Goal: Task Accomplishment & Management: Use online tool/utility

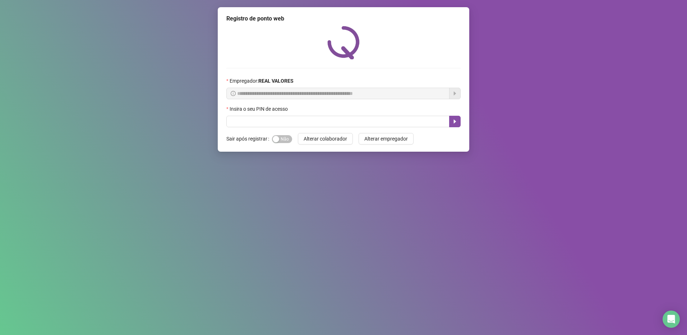
click at [270, 114] on div "Insira o seu PIN de acesso" at bounding box center [343, 110] width 234 height 11
click at [248, 117] on input "text" at bounding box center [337, 121] width 223 height 11
type input "*****"
click at [457, 122] on button "button" at bounding box center [454, 121] width 11 height 11
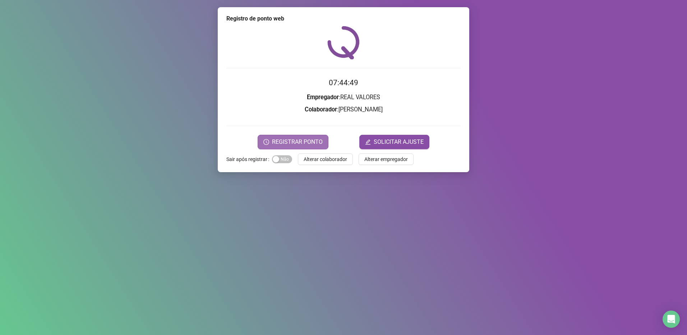
click at [302, 148] on button "REGISTRAR PONTO" at bounding box center [292, 142] width 71 height 14
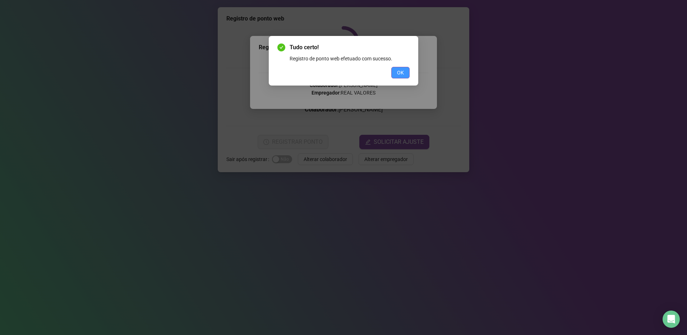
click at [399, 73] on span "OK" at bounding box center [400, 73] width 7 height 8
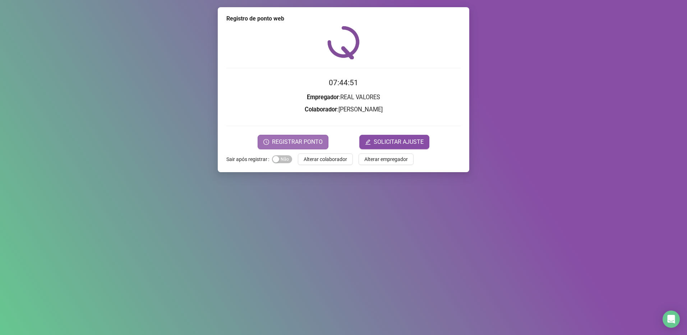
click at [276, 139] on span "REGISTRAR PONTO" at bounding box center [297, 142] width 51 height 9
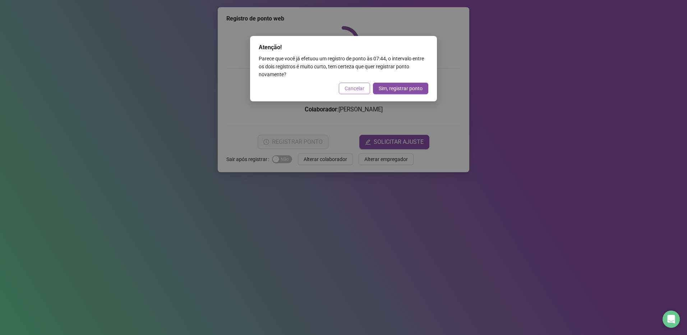
click at [353, 93] on button "Cancelar" at bounding box center [354, 88] width 31 height 11
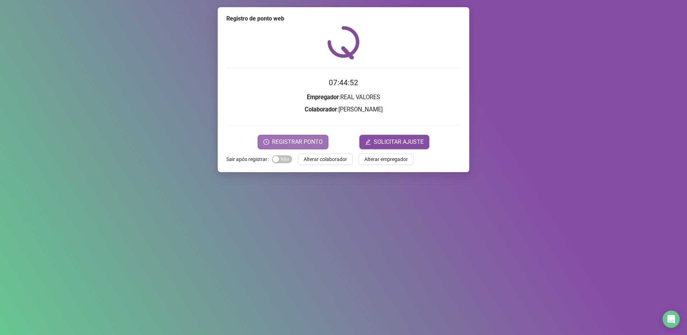
click at [287, 147] on button "REGISTRAR PONTO" at bounding box center [292, 142] width 71 height 14
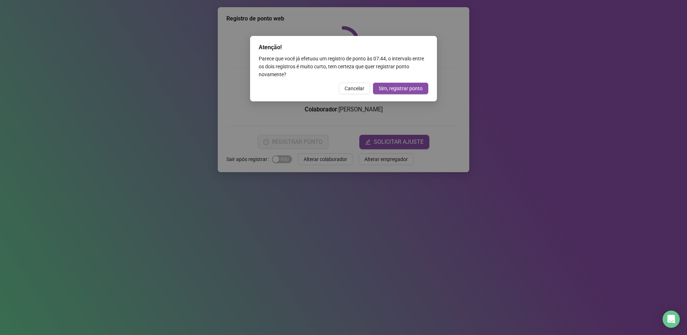
click at [353, 85] on span "Cancelar" at bounding box center [354, 88] width 20 height 8
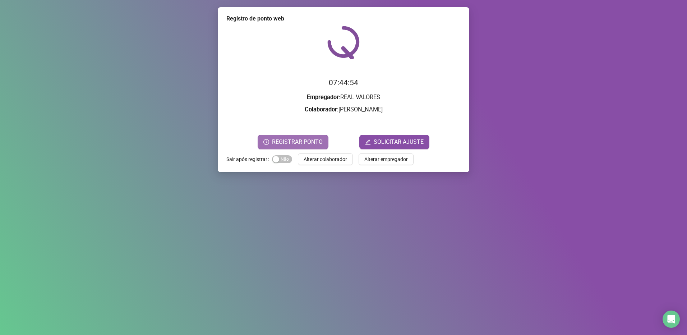
click at [301, 149] on button "REGISTRAR PONTO" at bounding box center [292, 142] width 71 height 14
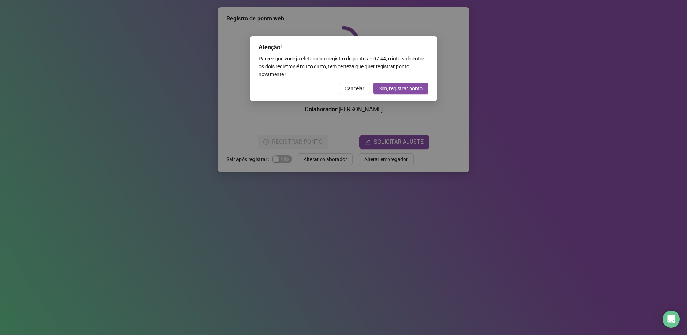
click at [348, 85] on span "Cancelar" at bounding box center [354, 88] width 20 height 8
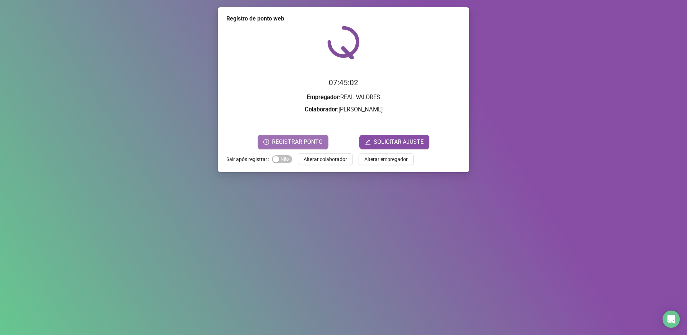
click at [291, 141] on span "REGISTRAR PONTO" at bounding box center [297, 142] width 51 height 9
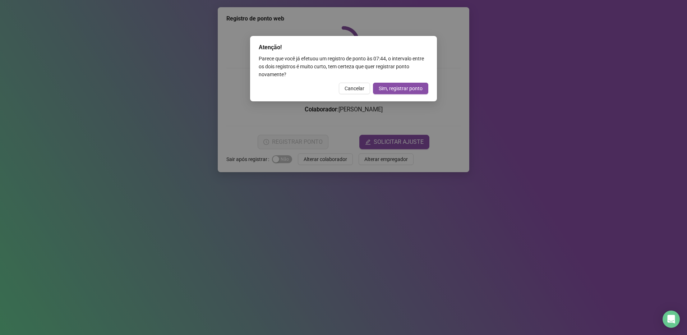
drag, startPoint x: 354, startPoint y: 86, endPoint x: 342, endPoint y: 89, distance: 12.4
click at [354, 88] on span "Cancelar" at bounding box center [354, 88] width 20 height 8
